Goal: Information Seeking & Learning: Learn about a topic

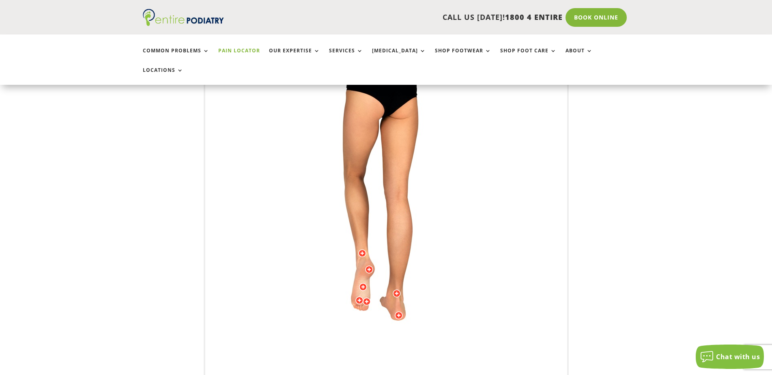
click at [397, 311] on div at bounding box center [398, 315] width 8 height 8
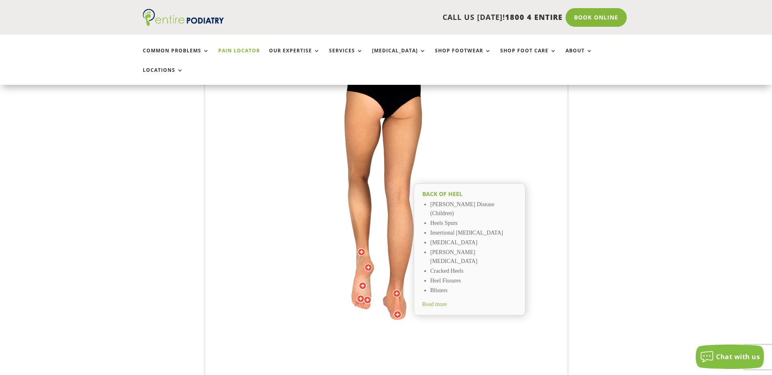
click at [370, 263] on div at bounding box center [368, 267] width 8 height 8
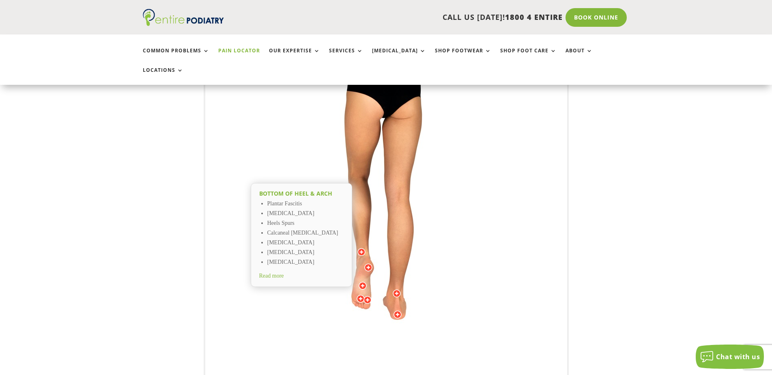
click at [361, 294] on div at bounding box center [360, 298] width 8 height 8
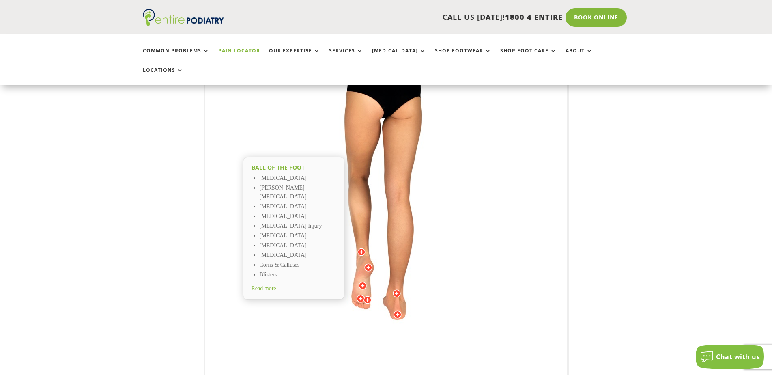
click at [462, 198] on img at bounding box center [386, 200] width 224 height 324
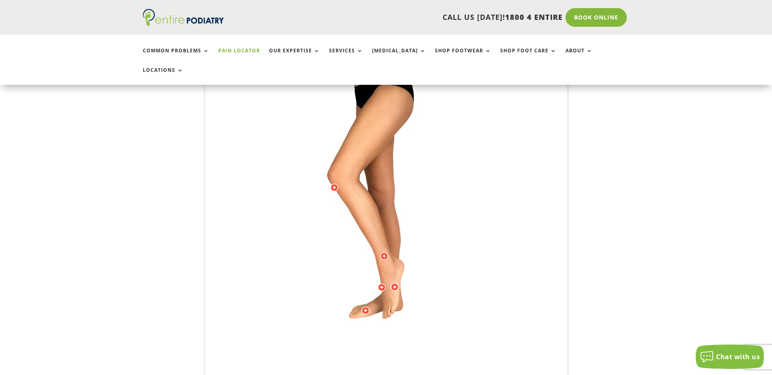
drag, startPoint x: 335, startPoint y: 198, endPoint x: 466, endPoint y: 205, distance: 130.7
click at [466, 205] on img at bounding box center [386, 200] width 224 height 324
click at [384, 252] on div at bounding box center [384, 256] width 8 height 8
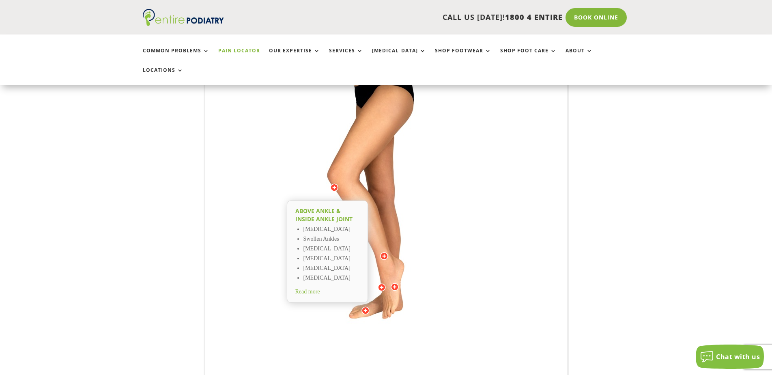
click at [384, 252] on div at bounding box center [384, 256] width 8 height 8
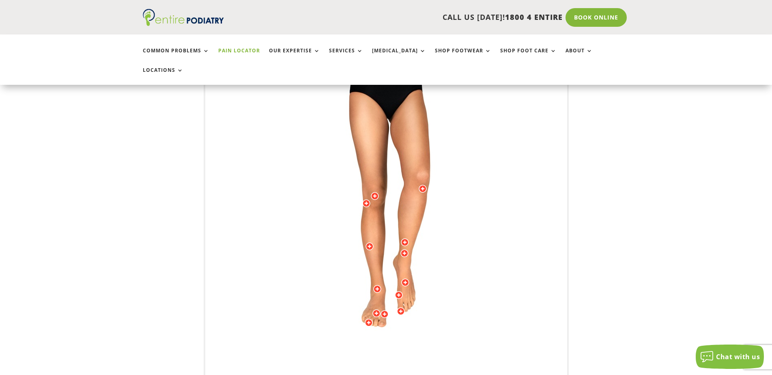
drag, startPoint x: 361, startPoint y: 236, endPoint x: 434, endPoint y: 238, distance: 73.4
click at [434, 238] on img at bounding box center [386, 200] width 224 height 324
click at [369, 242] on div at bounding box center [369, 246] width 8 height 8
click at [377, 285] on div at bounding box center [377, 289] width 8 height 8
click at [365, 199] on div at bounding box center [366, 203] width 8 height 8
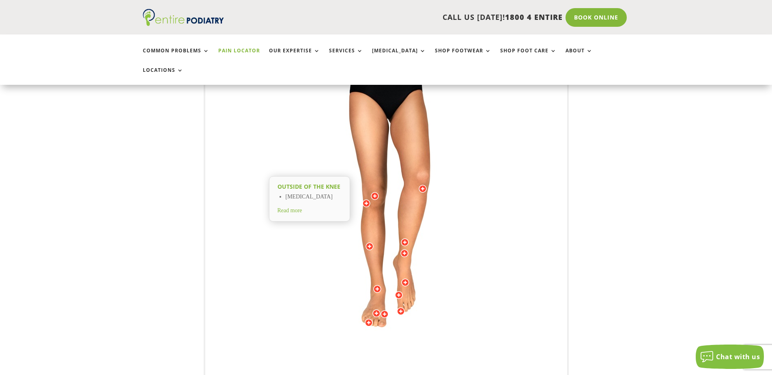
click at [377, 192] on div at bounding box center [375, 196] width 8 height 8
click at [377, 309] on div at bounding box center [376, 313] width 8 height 8
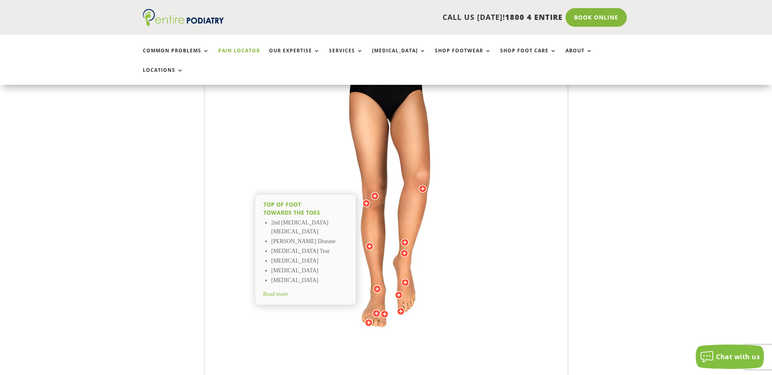
click at [400, 307] on div at bounding box center [401, 311] width 8 height 8
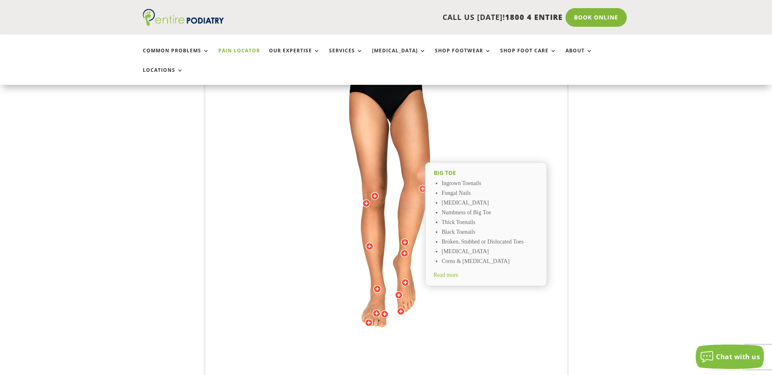
click at [400, 307] on div at bounding box center [401, 311] width 8 height 8
